Goal: Information Seeking & Learning: Learn about a topic

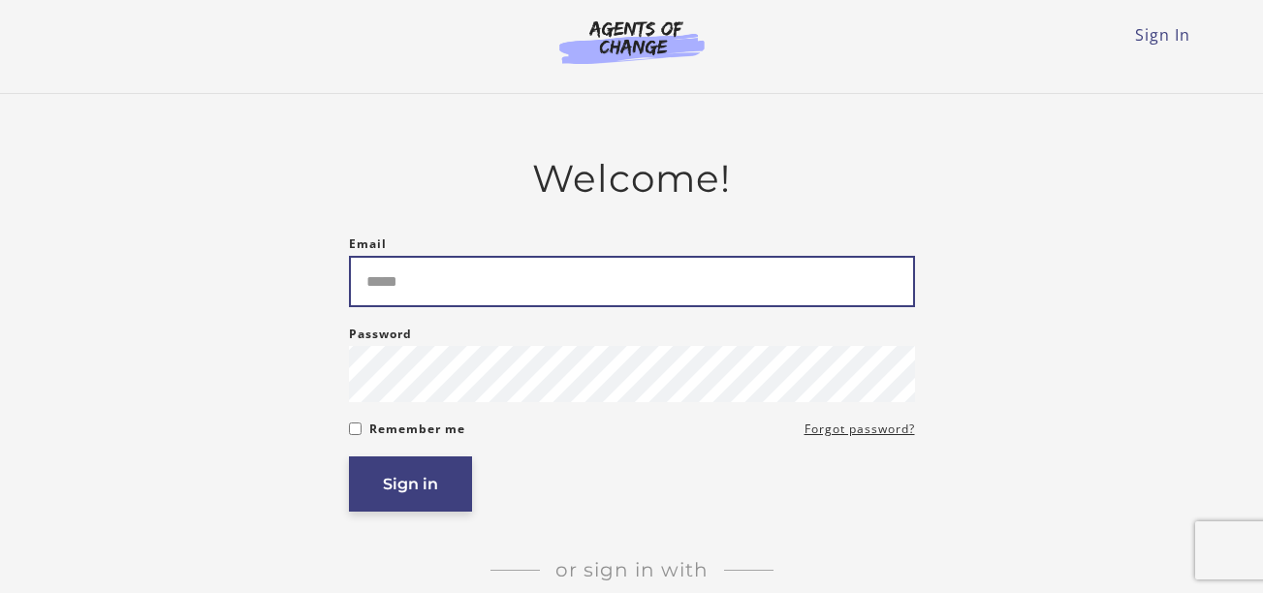
type input "**********"
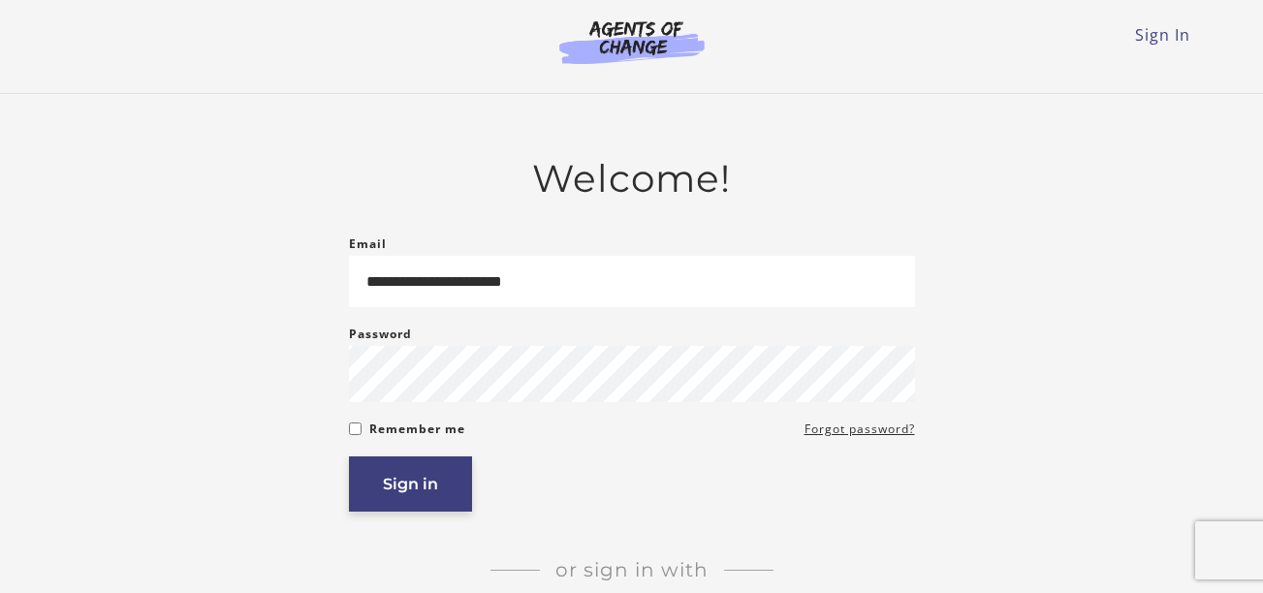
click at [414, 494] on button "Sign in" at bounding box center [410, 484] width 123 height 55
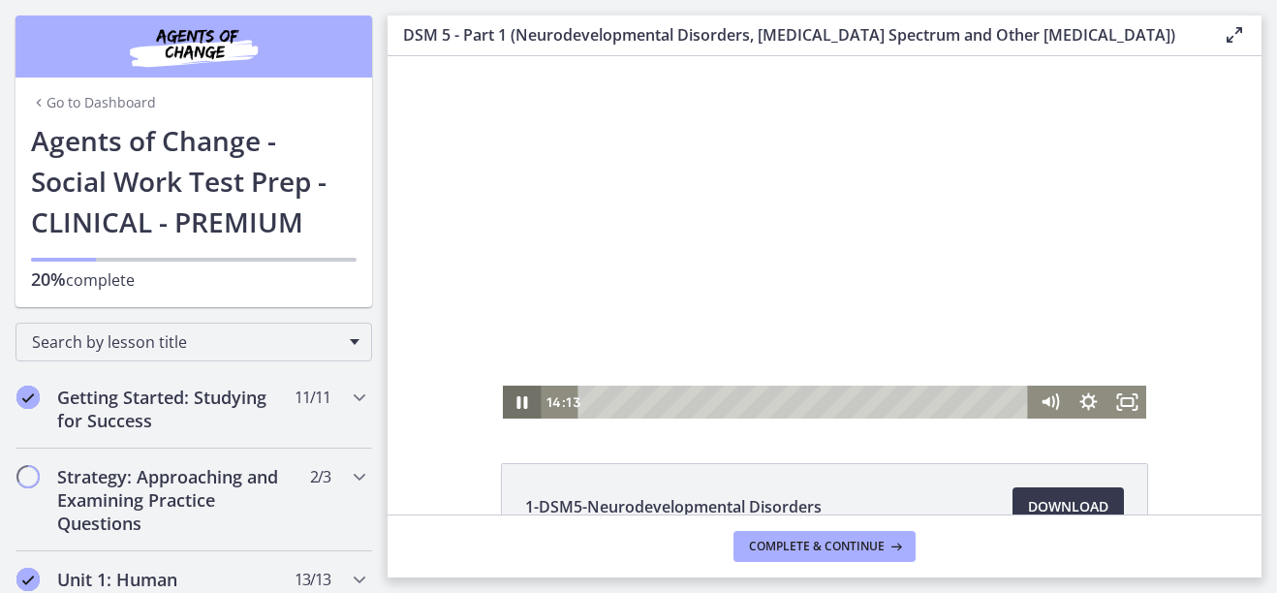
click at [526, 402] on icon "Pause" at bounding box center [522, 402] width 39 height 33
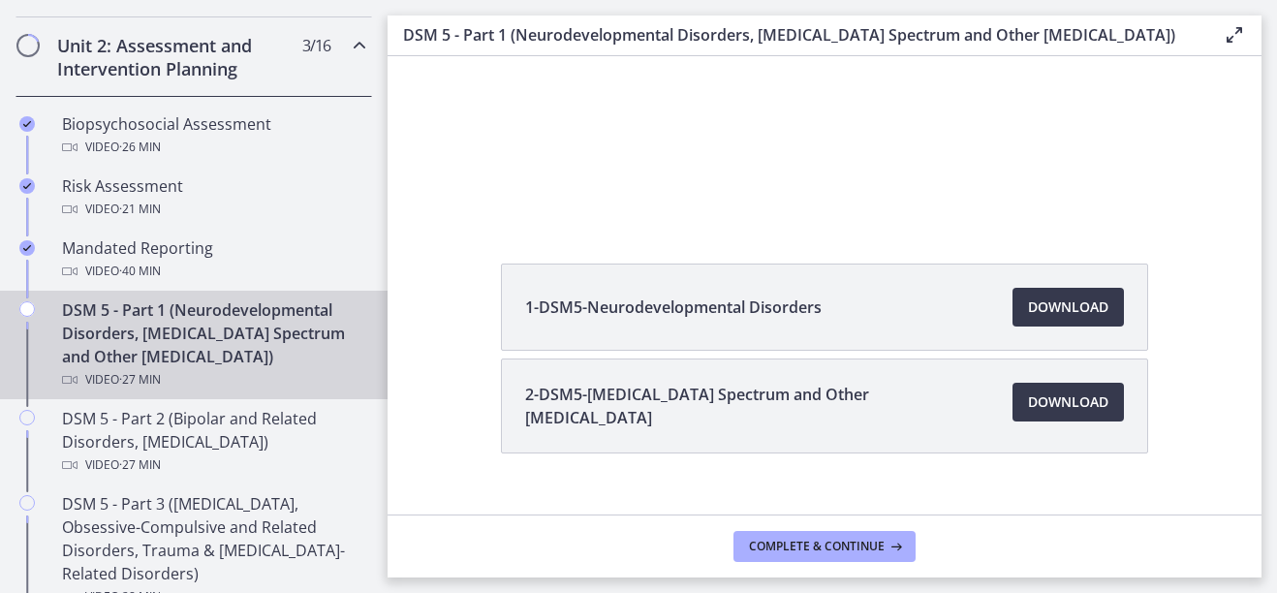
scroll to position [664, 0]
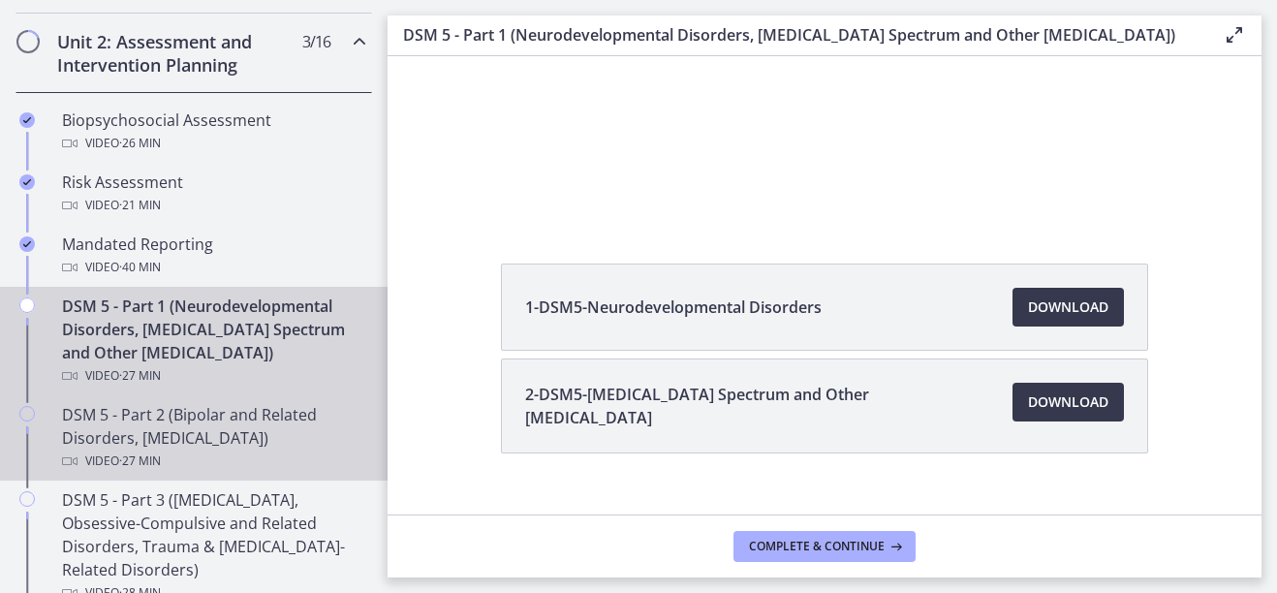
click at [216, 433] on div "DSM 5 - Part 2 (Bipolar and Related Disorders, [MEDICAL_DATA]) Video · 27 min" at bounding box center [213, 438] width 302 height 70
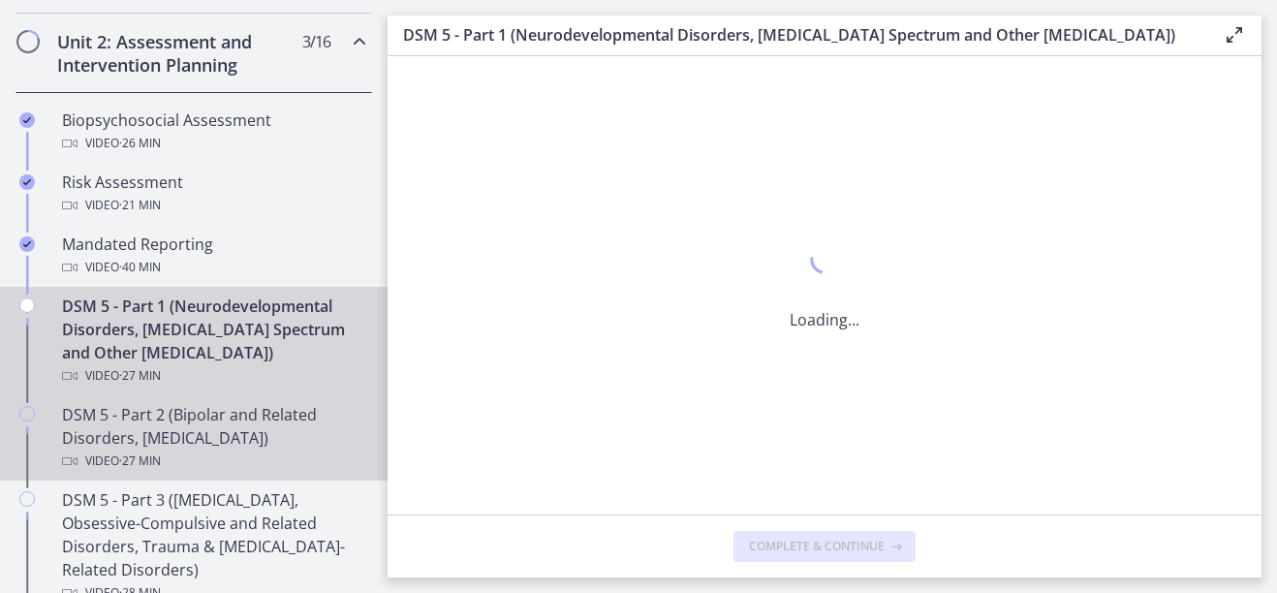
scroll to position [0, 0]
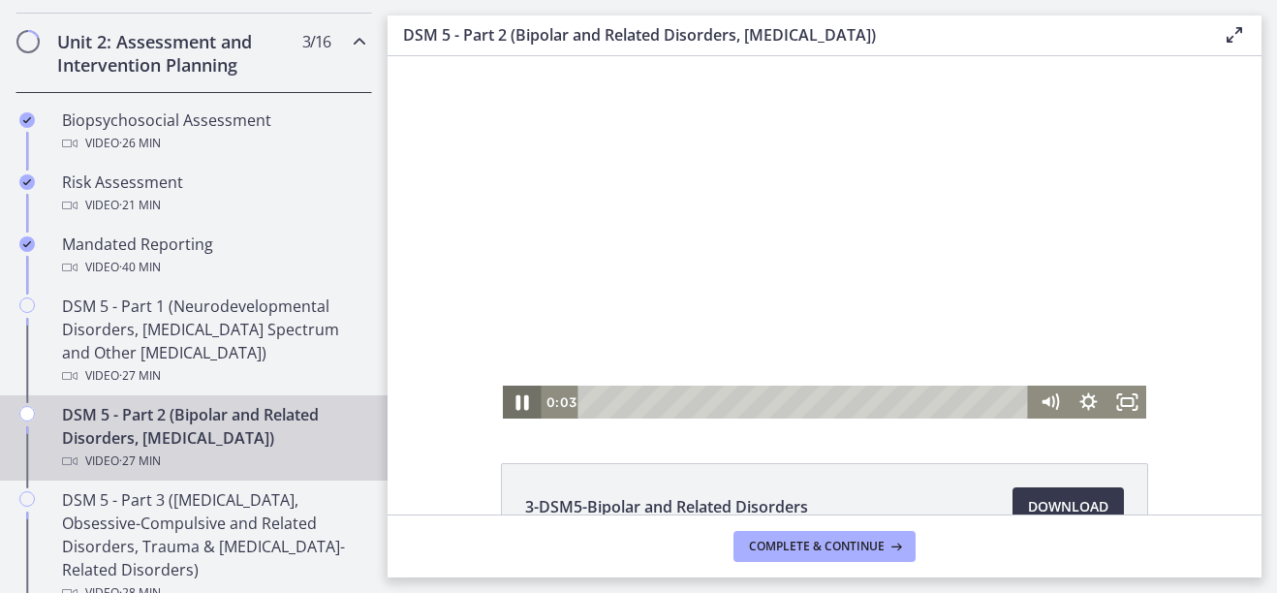
click at [519, 411] on icon "Pause" at bounding box center [522, 403] width 47 height 40
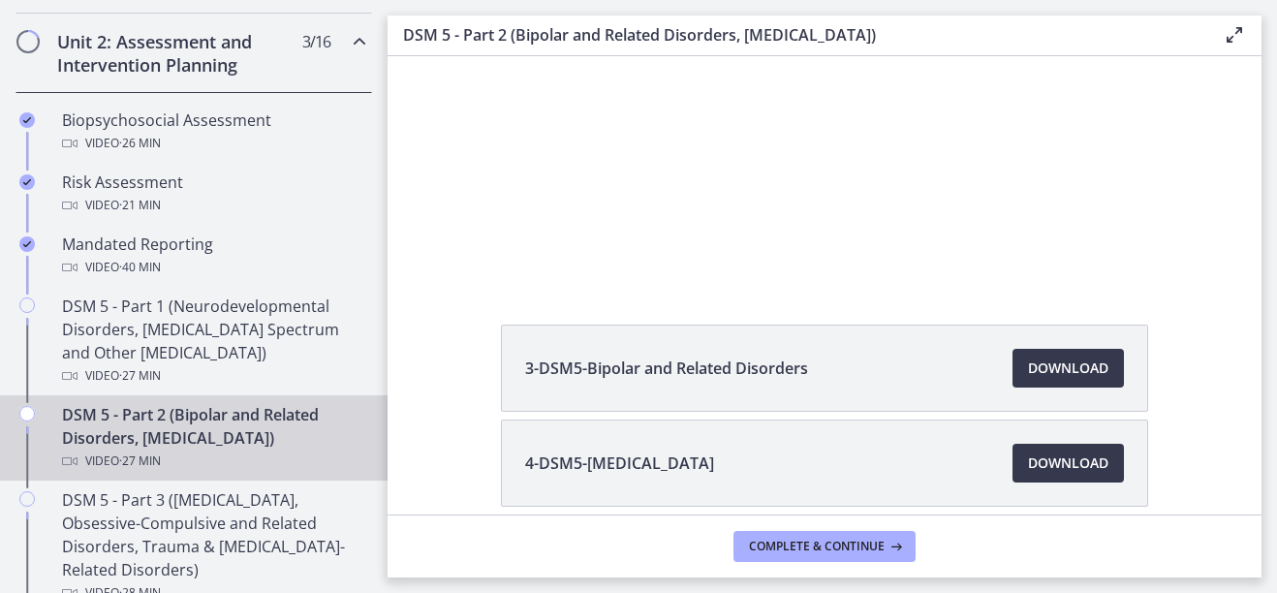
scroll to position [224, 0]
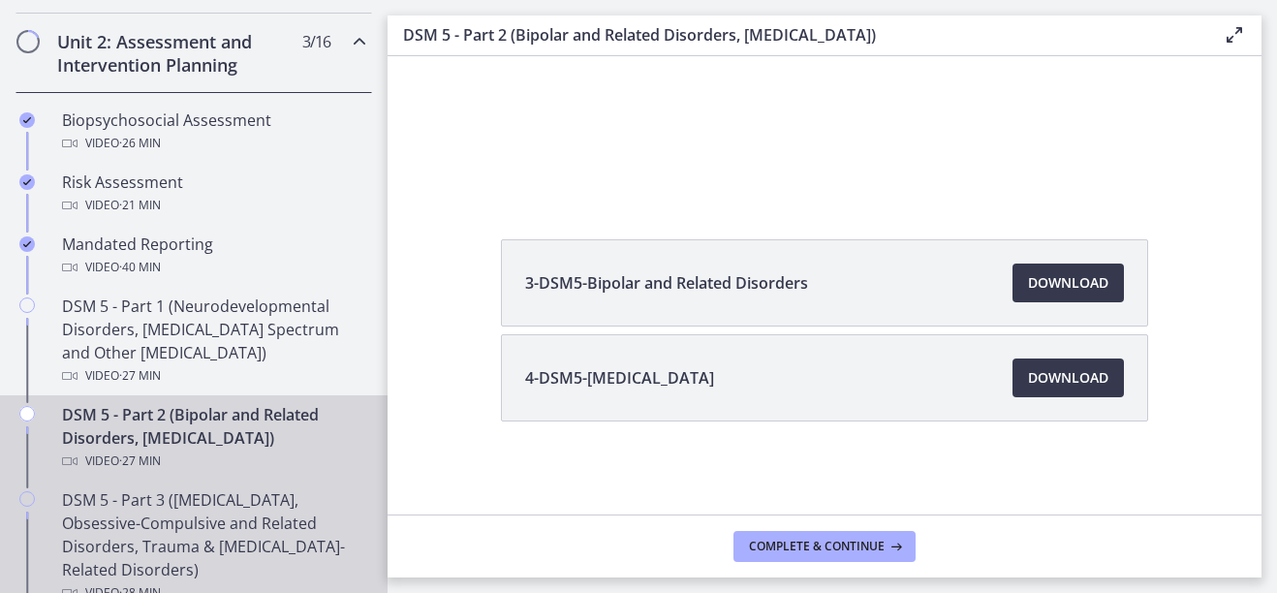
click at [265, 537] on div "DSM 5 - Part 3 ([MEDICAL_DATA], Obsessive-Compulsive and Related Disorders, Tra…" at bounding box center [213, 547] width 302 height 116
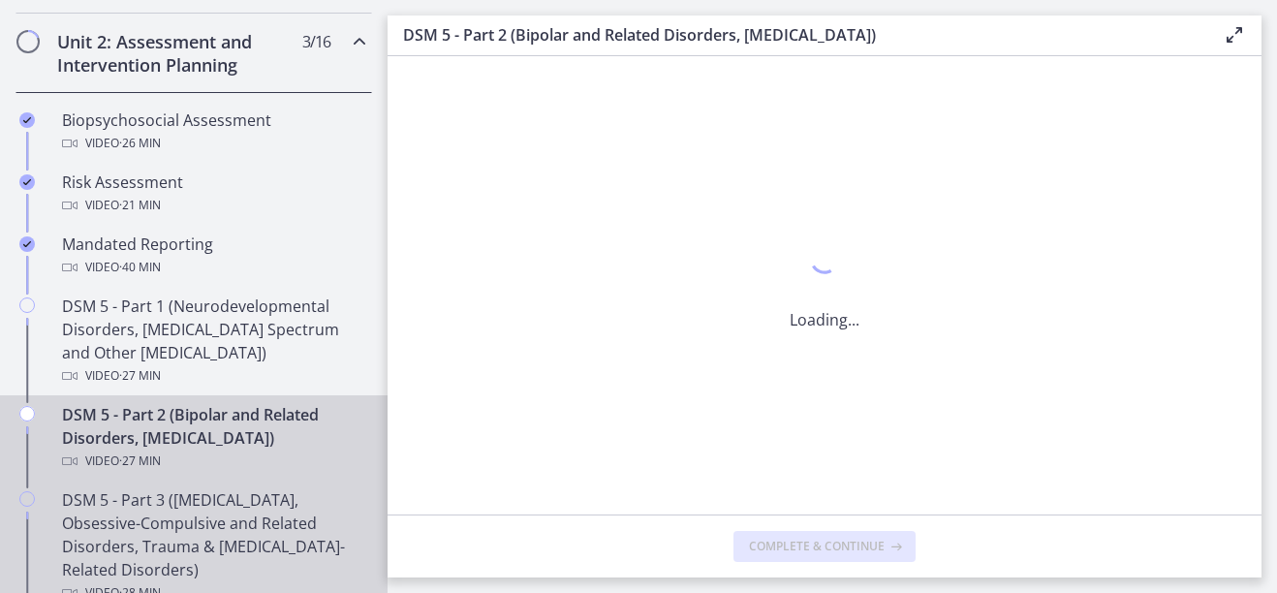
scroll to position [0, 0]
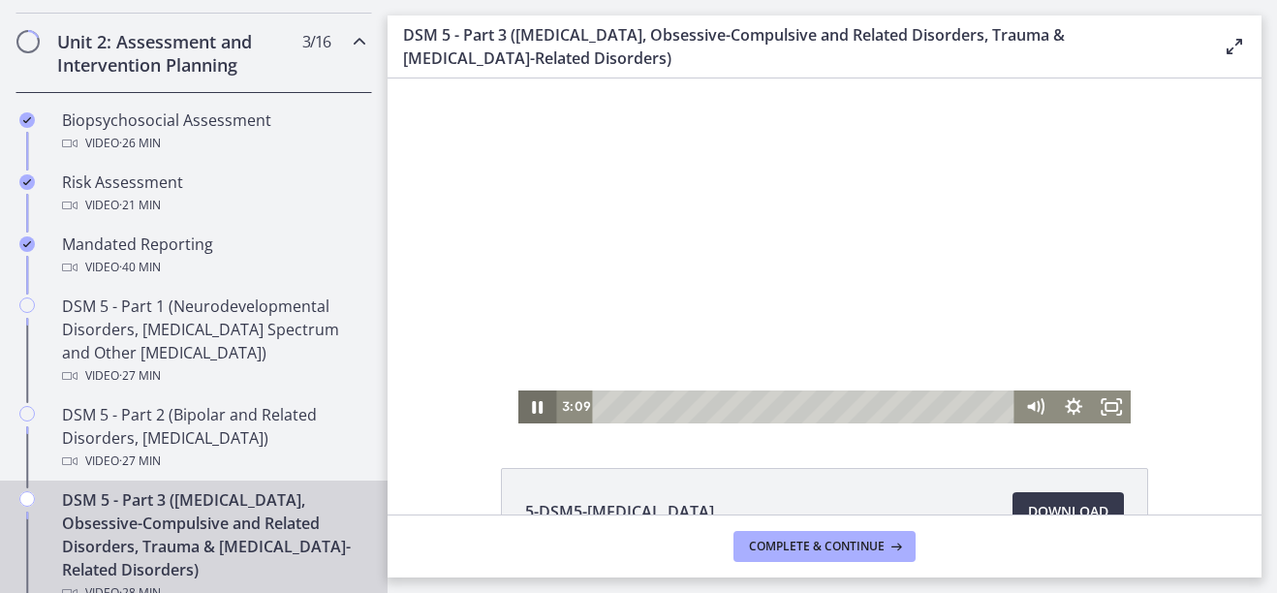
click at [536, 401] on icon "Pause" at bounding box center [538, 407] width 39 height 33
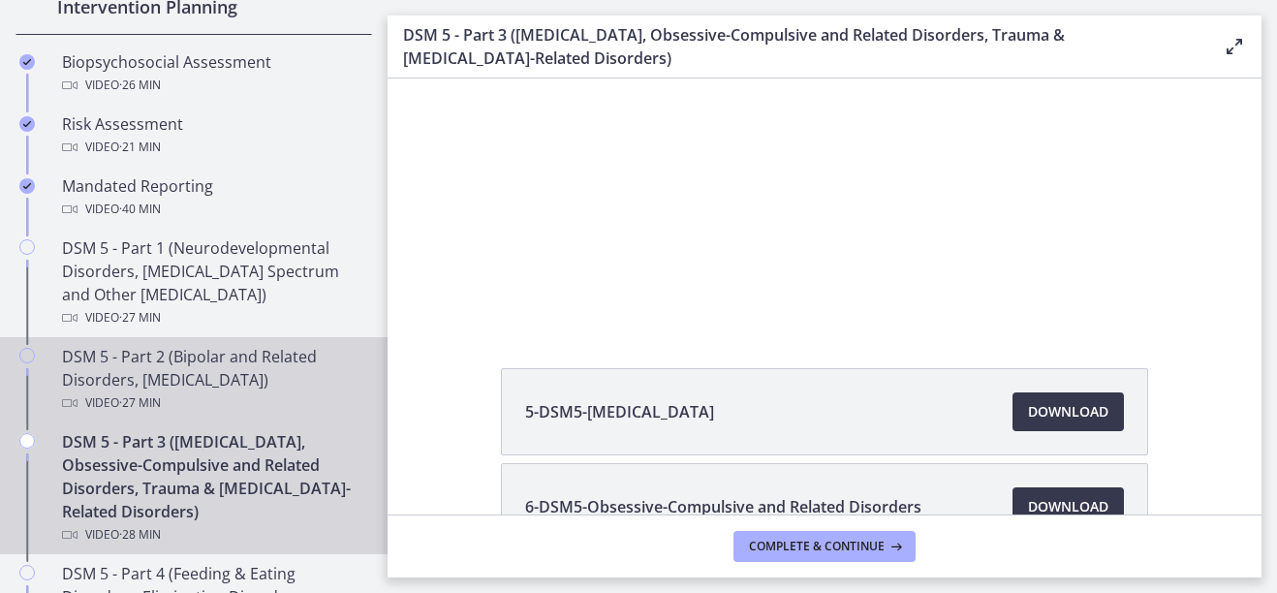
scroll to position [724, 0]
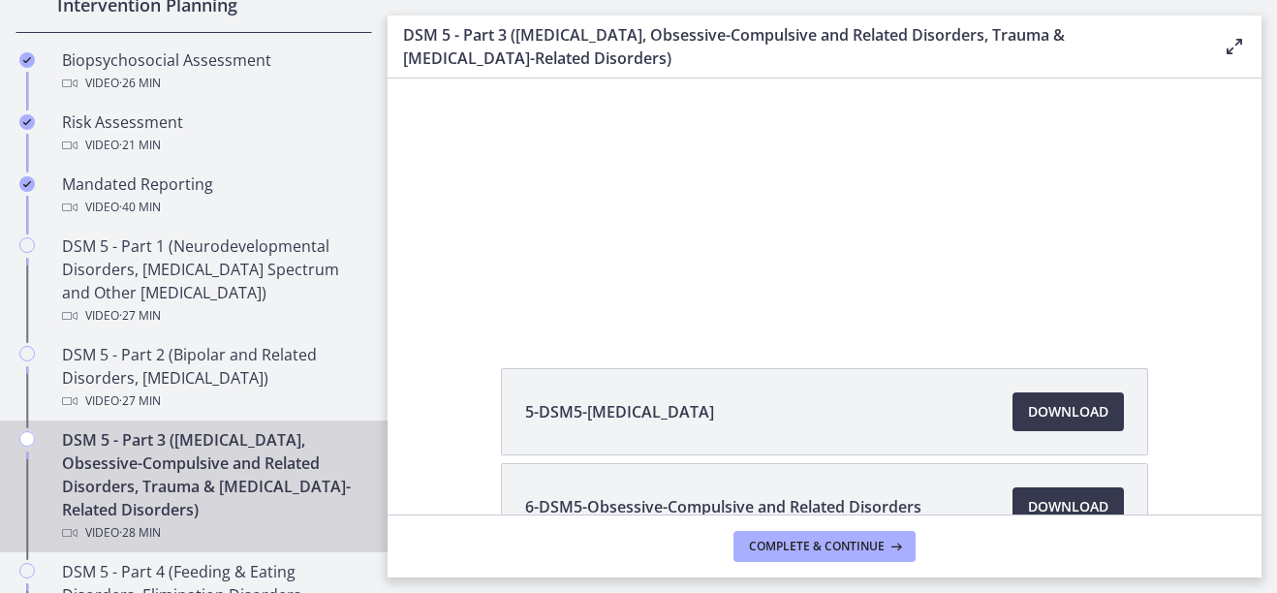
click at [624, 400] on span "5-DSM5-[MEDICAL_DATA]" at bounding box center [619, 411] width 189 height 23
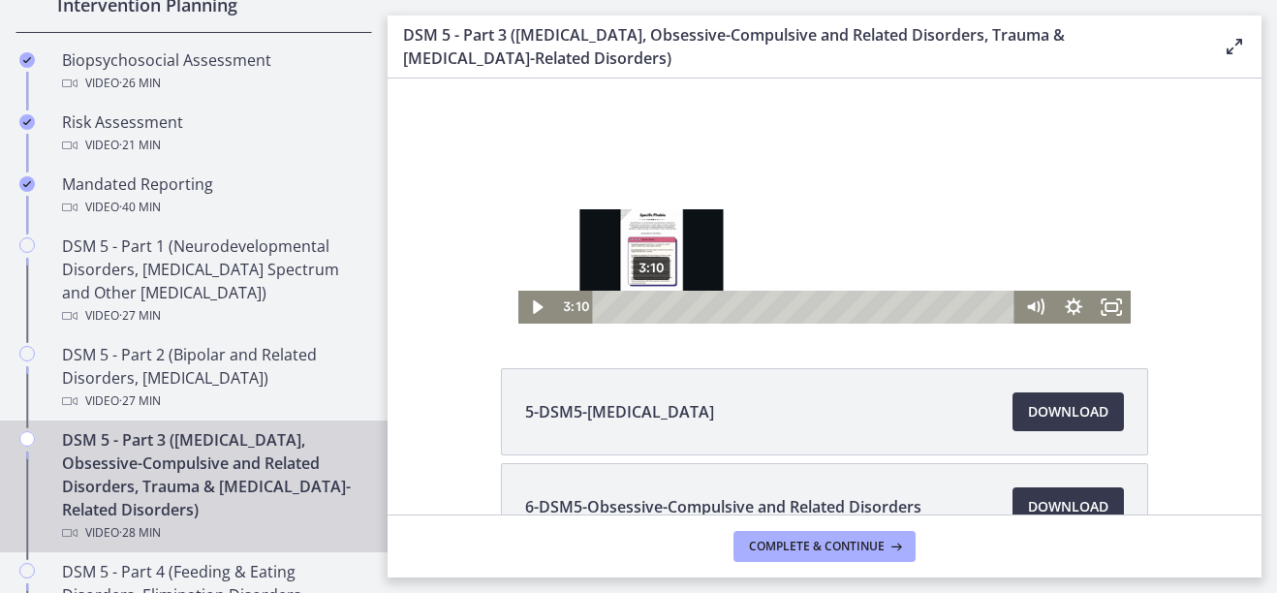
click at [646, 306] on div "Playbar" at bounding box center [651, 306] width 11 height 11
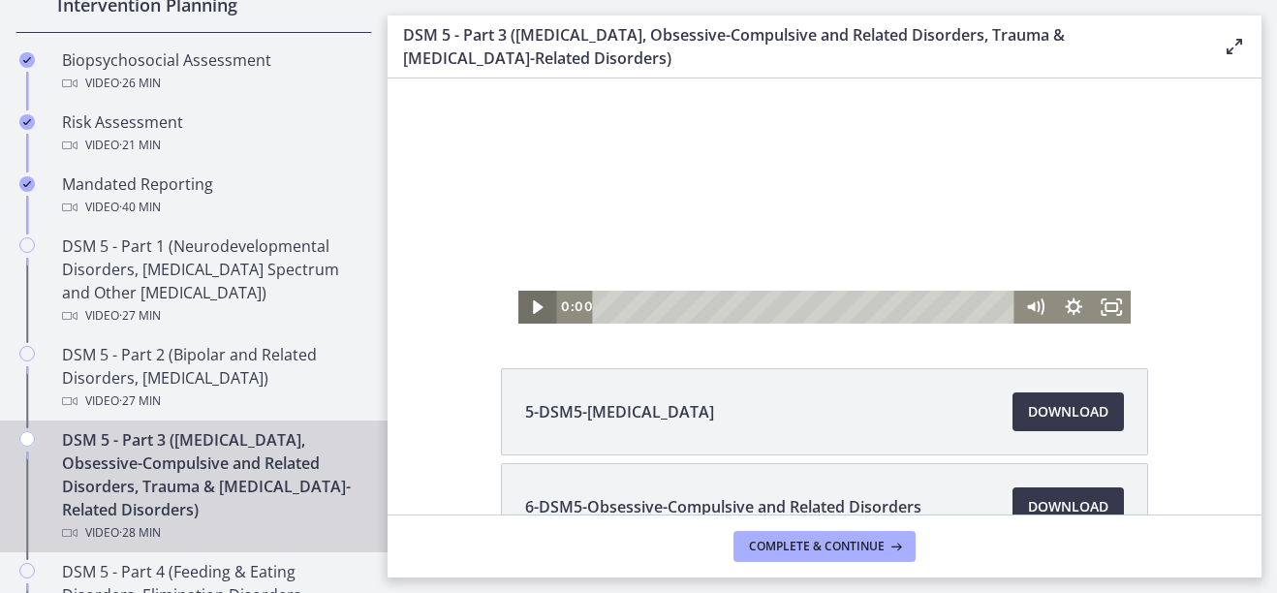
drag, startPoint x: 645, startPoint y: 306, endPoint x: 534, endPoint y: 303, distance: 110.5
click at [534, 303] on div "0:00 0:11" at bounding box center [826, 307] width 614 height 33
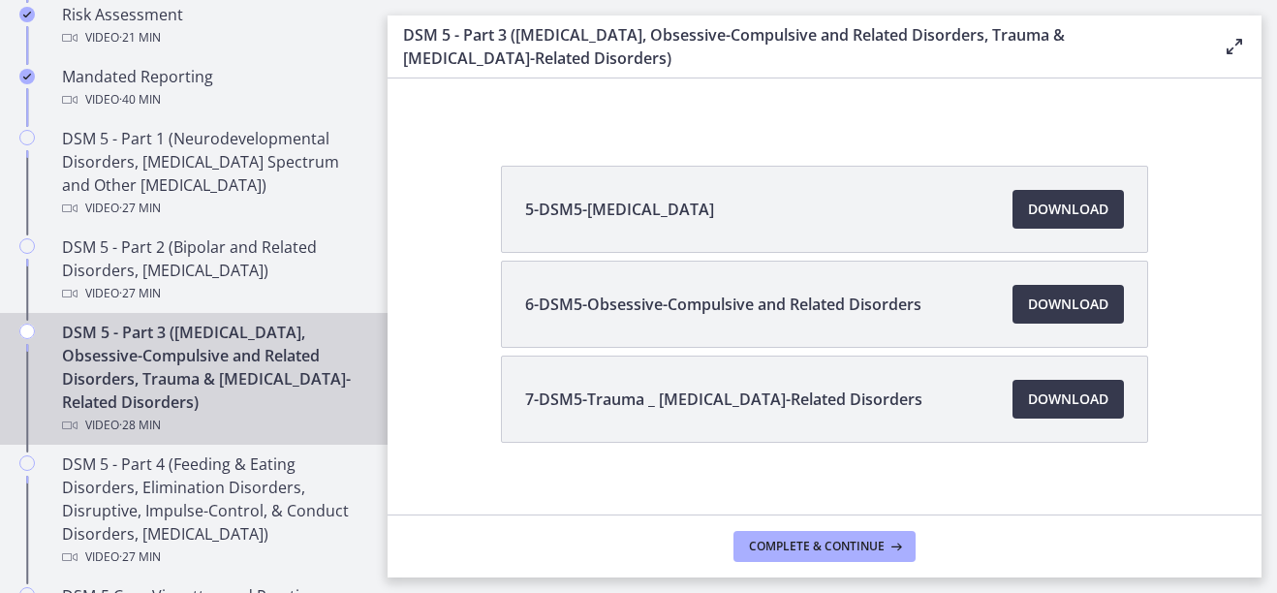
scroll to position [839, 0]
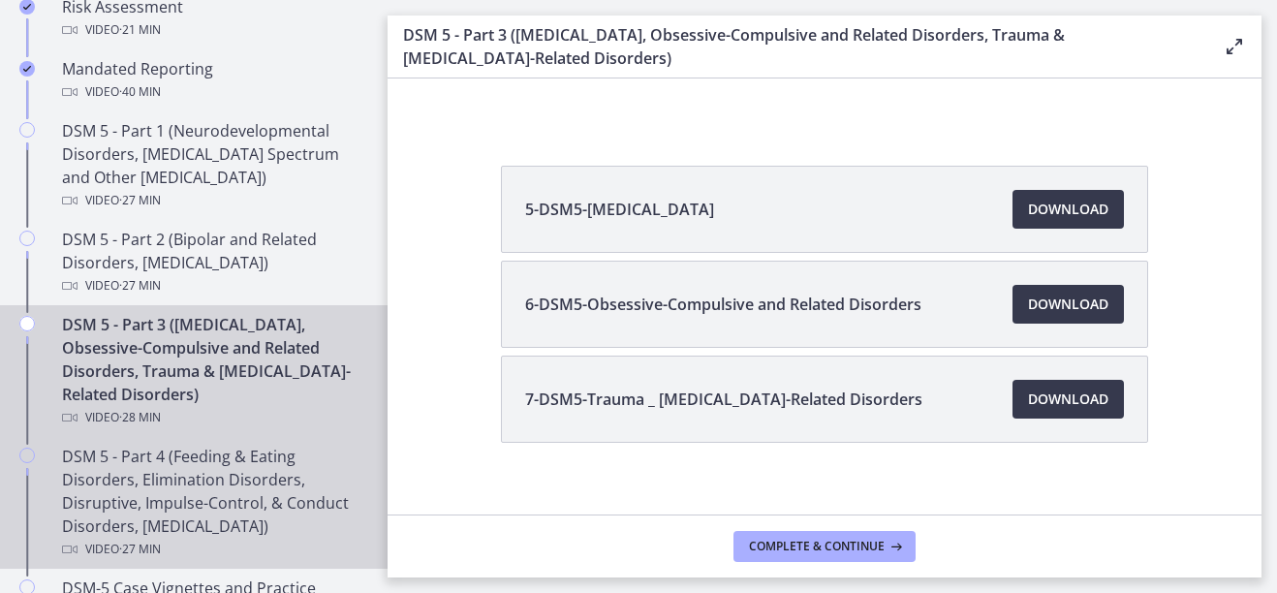
click at [201, 479] on div "DSM 5 - Part 4 (Feeding & Eating Disorders, Elimination Disorders, Disruptive, …" at bounding box center [213, 503] width 302 height 116
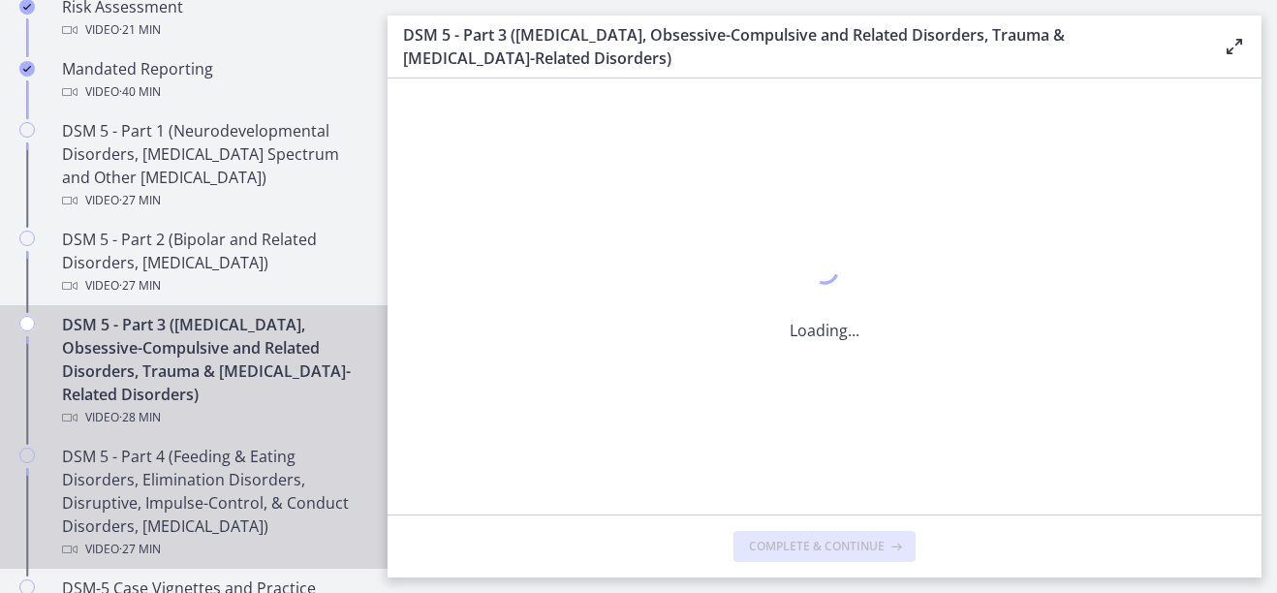
scroll to position [0, 0]
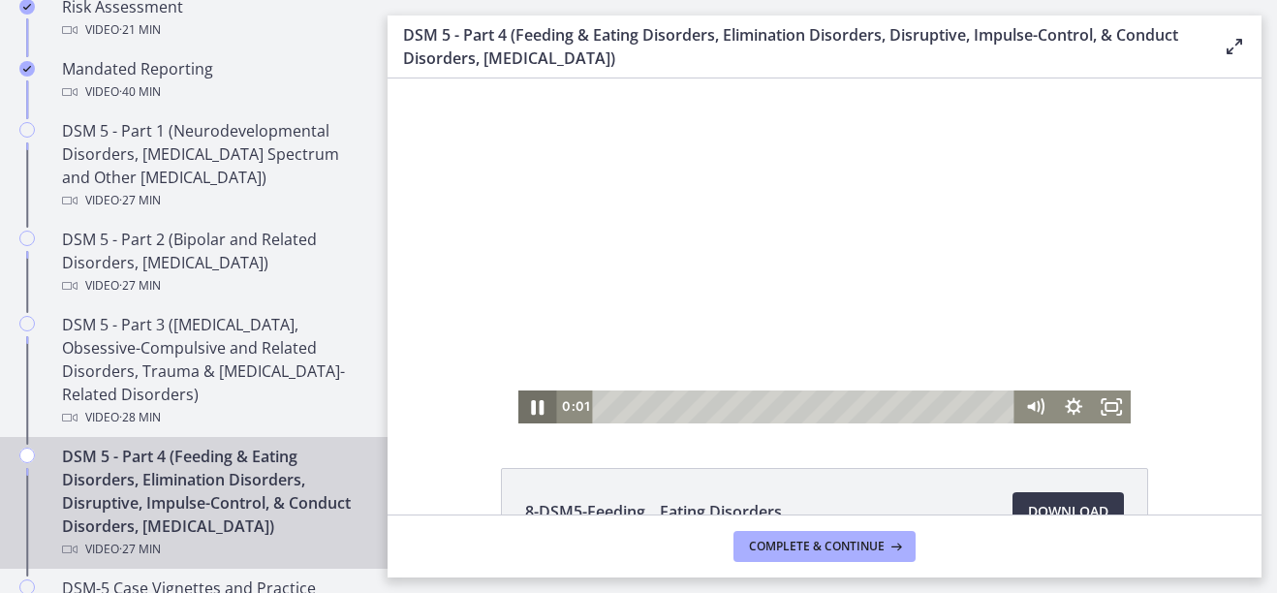
click at [536, 406] on icon "Pause" at bounding box center [537, 407] width 13 height 15
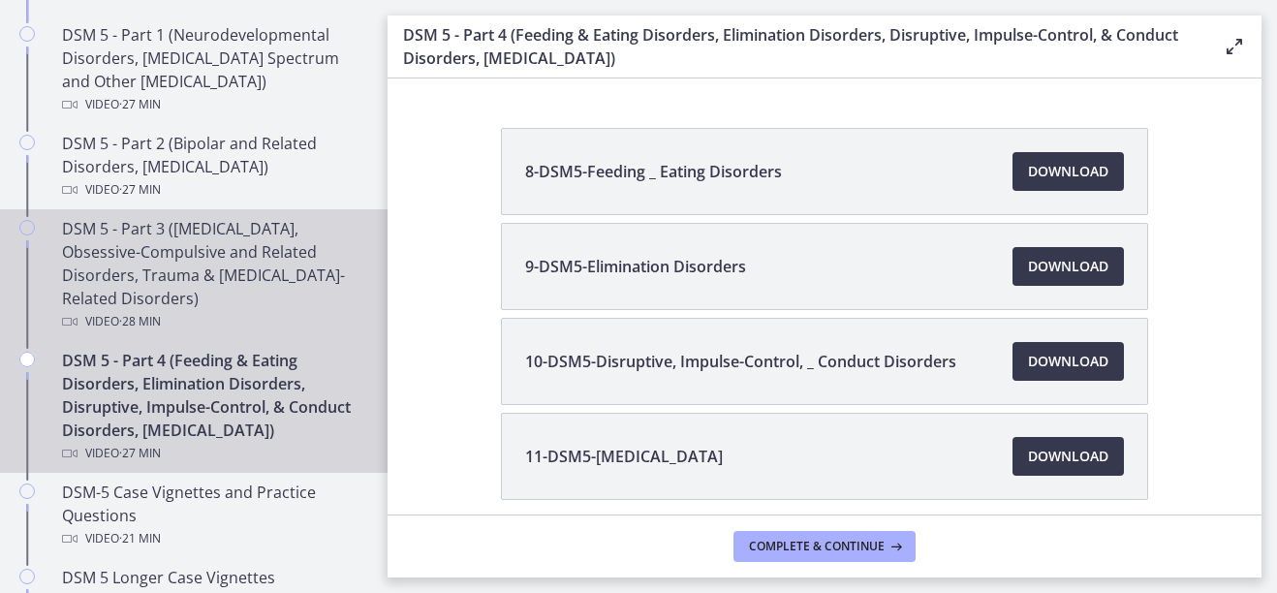
scroll to position [928, 0]
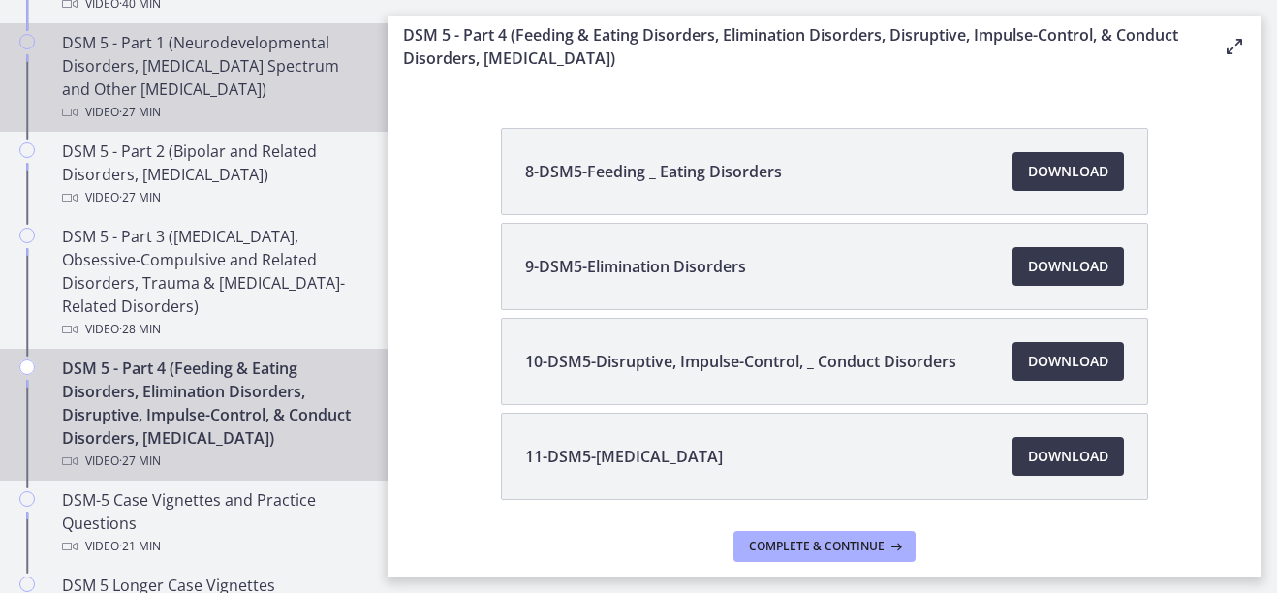
click at [219, 98] on div "DSM 5 - Part 1 (Neurodevelopmental Disorders, [MEDICAL_DATA] Spectrum and Other…" at bounding box center [213, 77] width 302 height 93
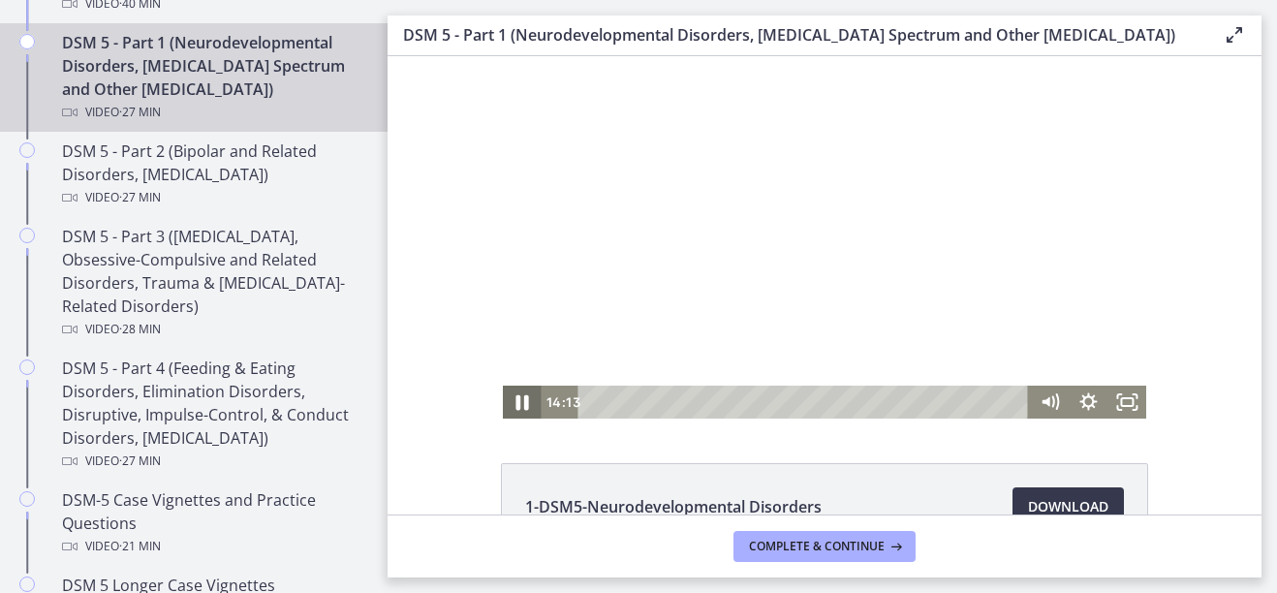
click at [523, 403] on icon "Pause" at bounding box center [522, 403] width 47 height 40
